Goal: Information Seeking & Learning: Learn about a topic

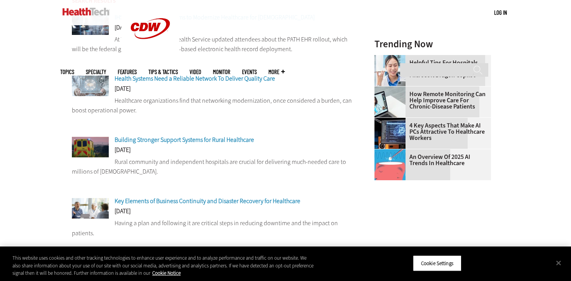
scroll to position [208, 0]
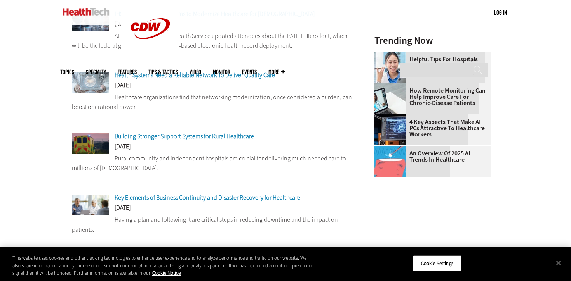
click at [242, 137] on span "Building Stronger Support Systems for Rural Healthcare" at bounding box center [184, 136] width 139 height 8
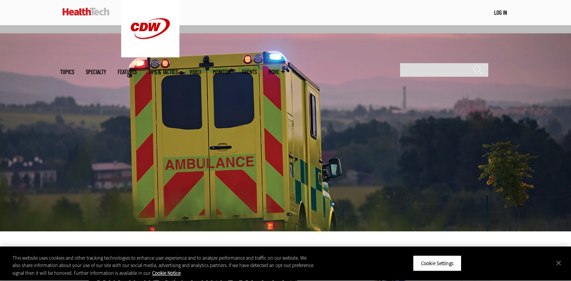
scroll to position [223, 0]
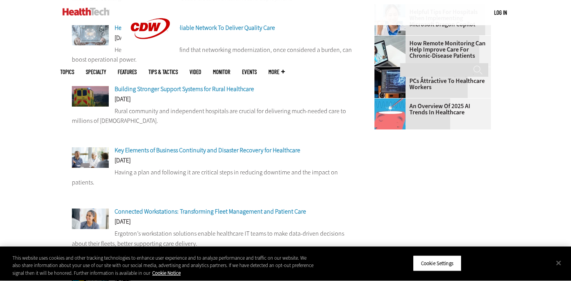
scroll to position [256, 0]
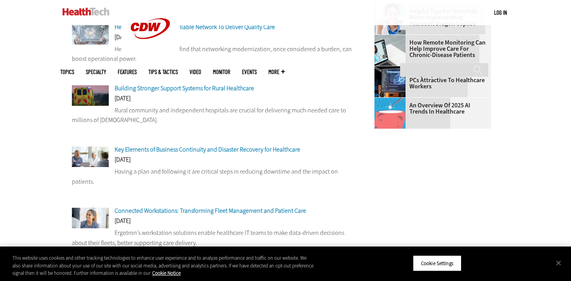
click at [187, 149] on span "Key Elements of Business Continuity and Disaster Recovery for Healthcare" at bounding box center [208, 150] width 186 height 8
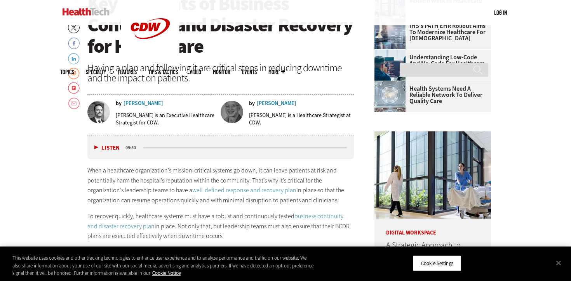
scroll to position [314, 0]
click at [146, 103] on div "[PERSON_NAME]" at bounding box center [143, 103] width 40 height 5
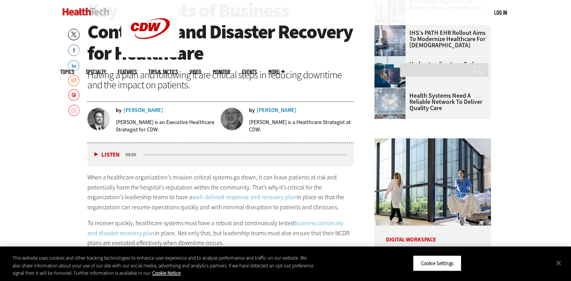
scroll to position [307, 0]
